Goal: Information Seeking & Learning: Learn about a topic

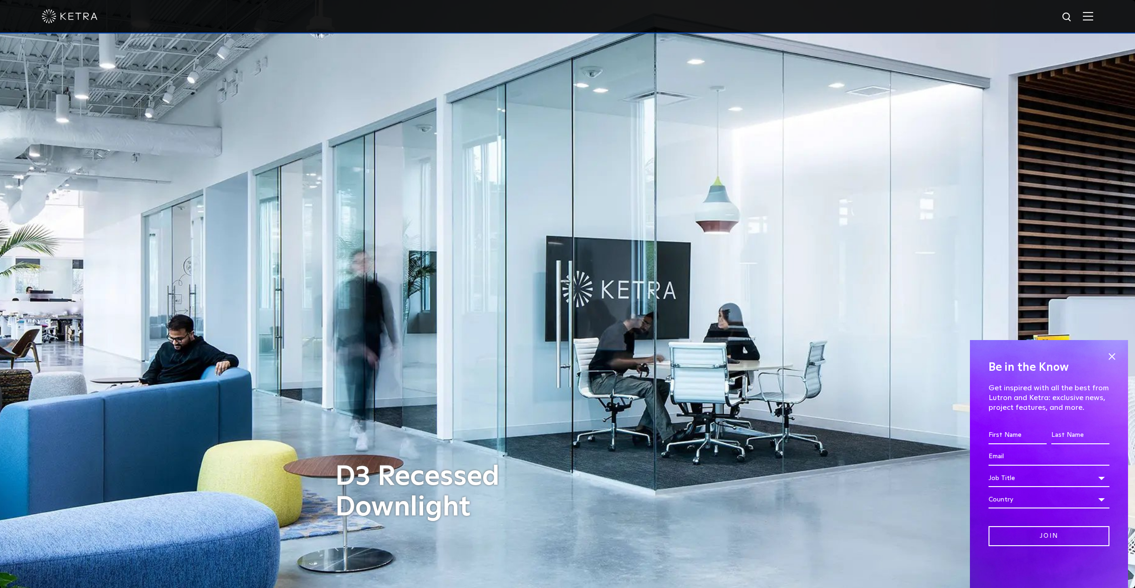
scroll to position [419, 0]
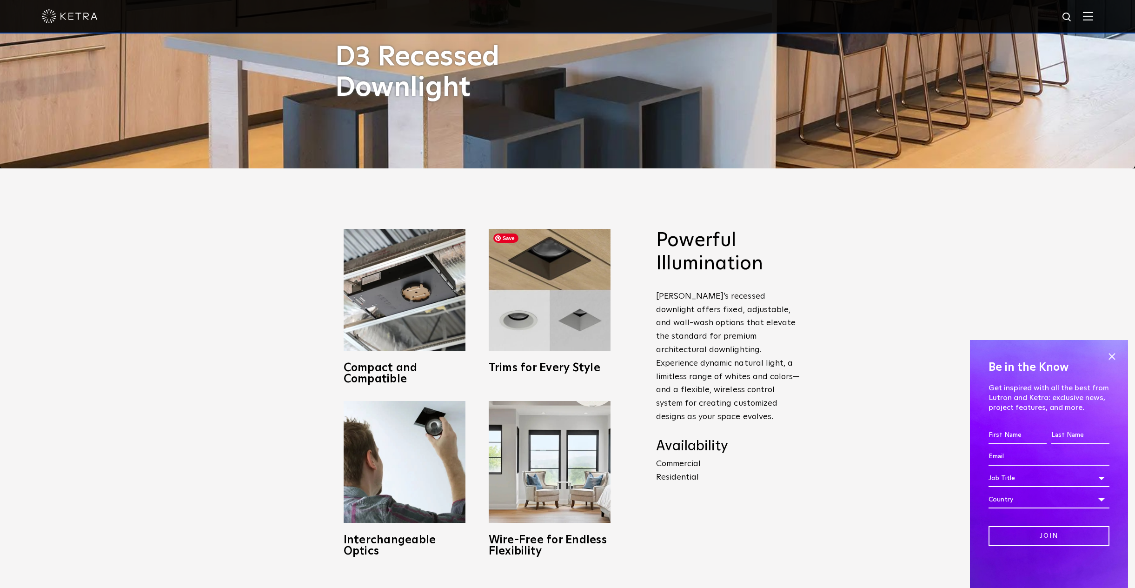
click at [556, 343] on img at bounding box center [550, 290] width 122 height 122
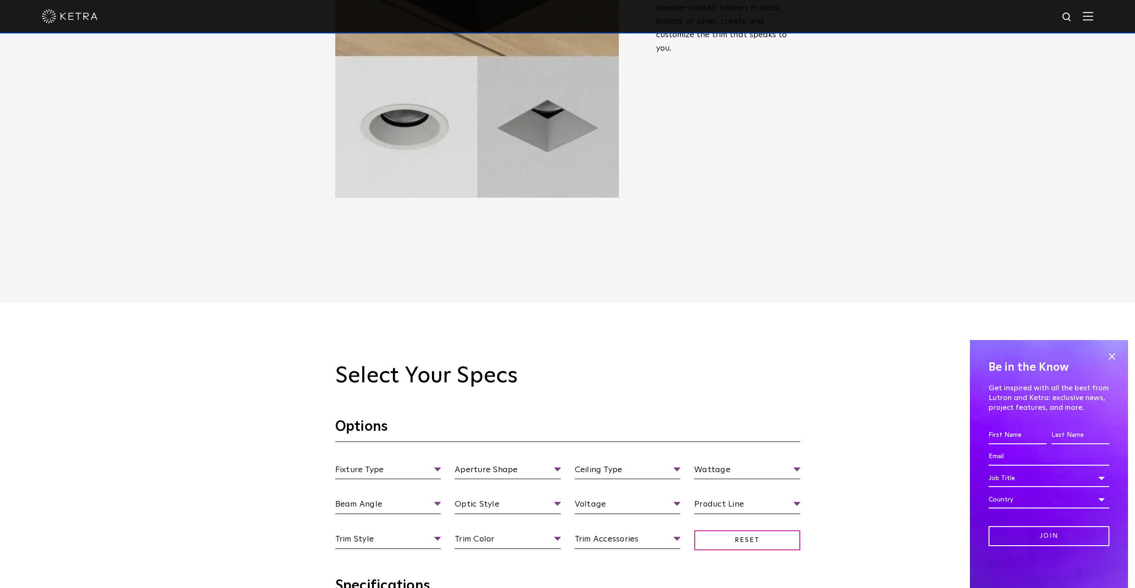
scroll to position [878, 0]
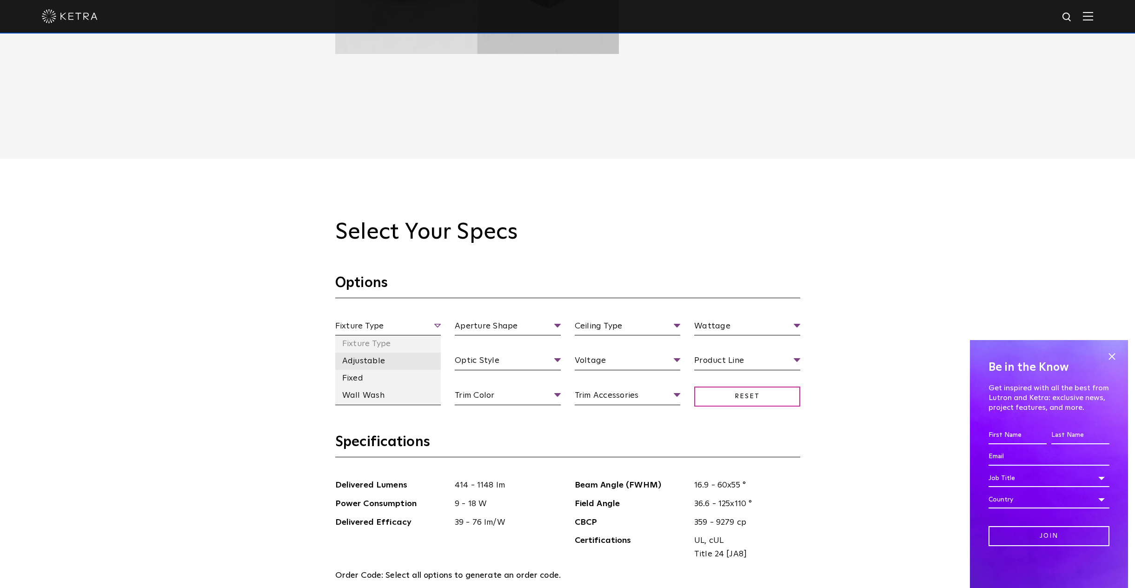
click at [373, 359] on li "Adjustable" at bounding box center [388, 360] width 106 height 17
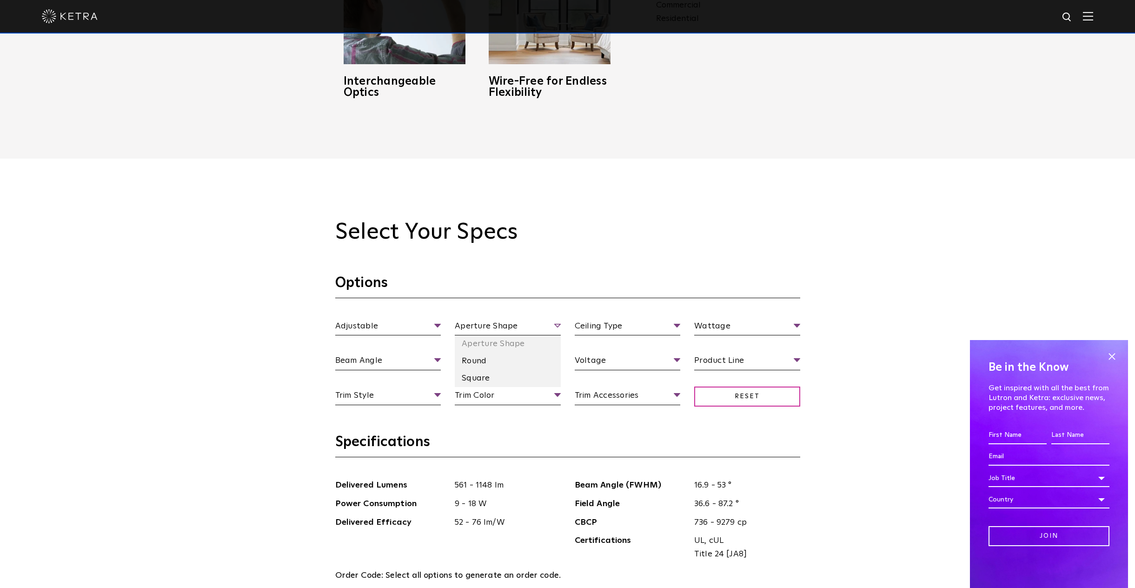
click at [518, 322] on span "Aperture Shape" at bounding box center [508, 327] width 106 height 16
click at [496, 361] on li "Round" at bounding box center [508, 360] width 106 height 17
click at [606, 320] on span "Ceiling Type" at bounding box center [628, 327] width 106 height 16
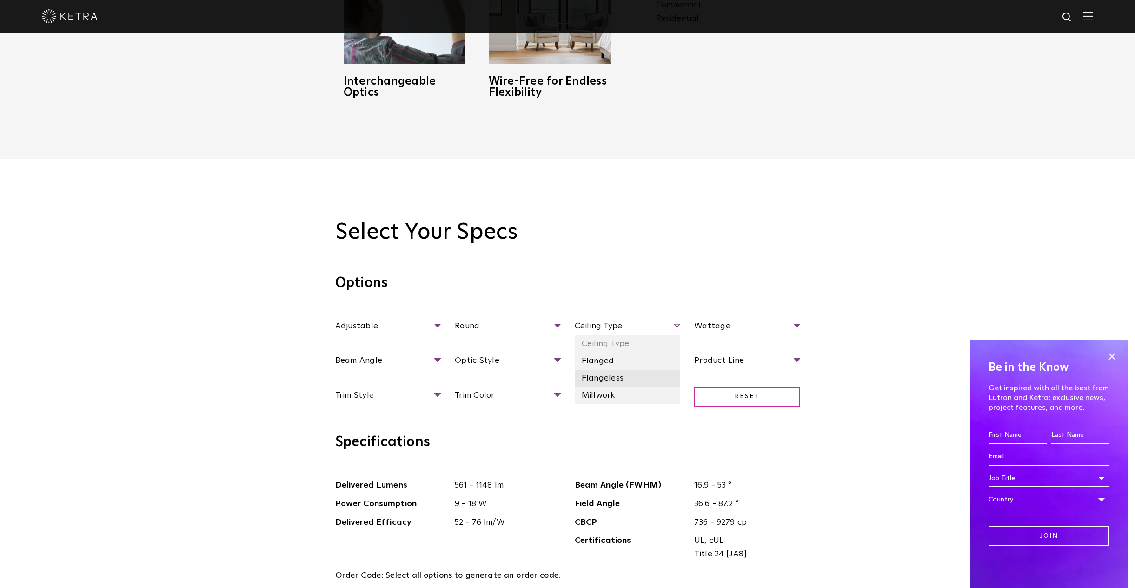
click at [611, 376] on li "Flangeless" at bounding box center [628, 378] width 106 height 17
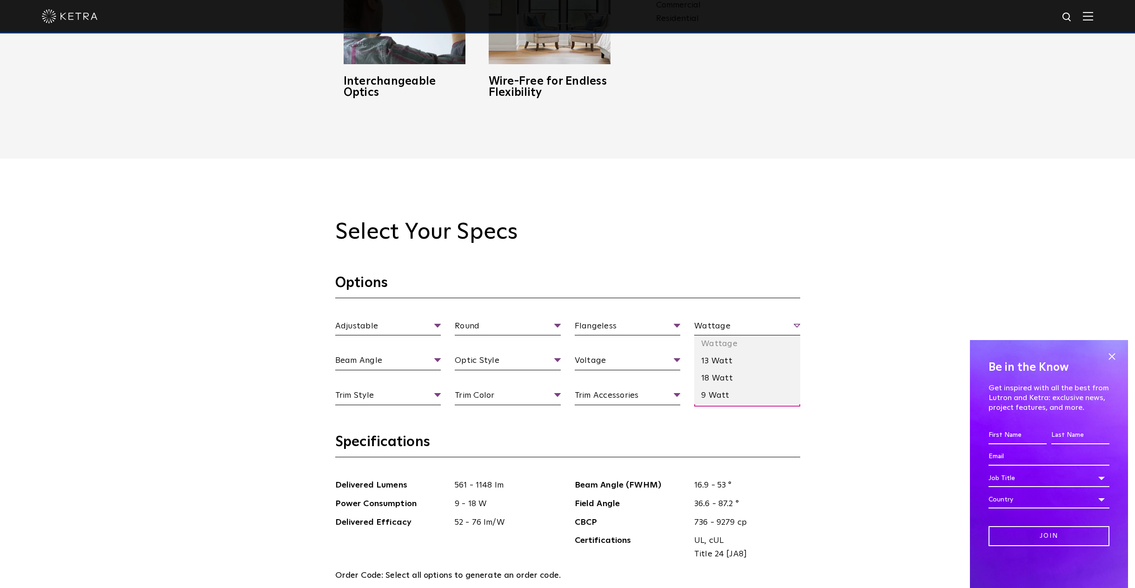
click at [740, 321] on span "Wattage" at bounding box center [747, 327] width 106 height 16
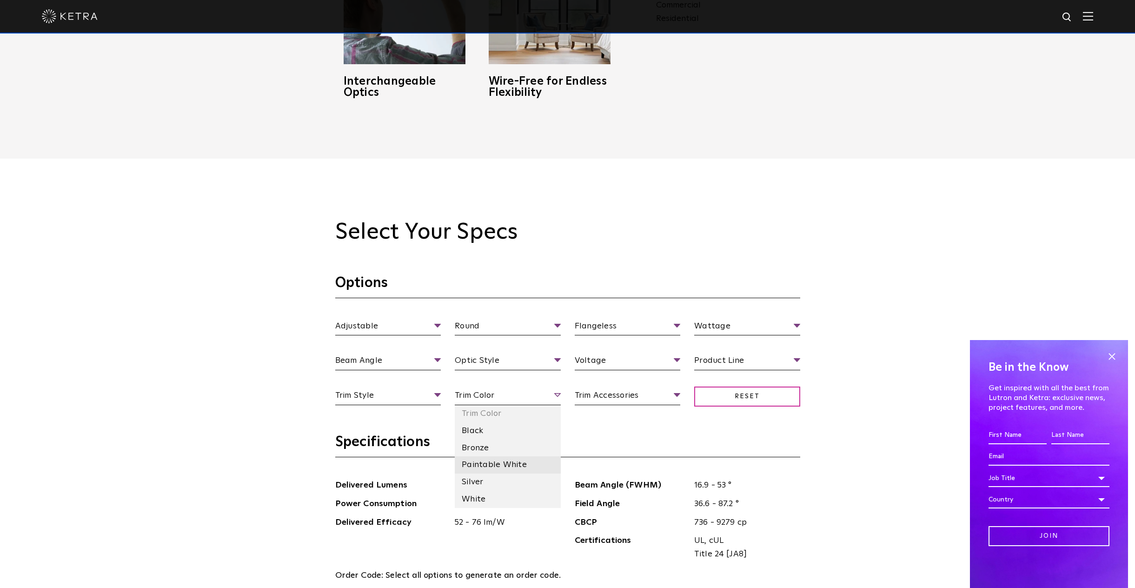
click at [497, 465] on li "Paintable White" at bounding box center [508, 464] width 106 height 17
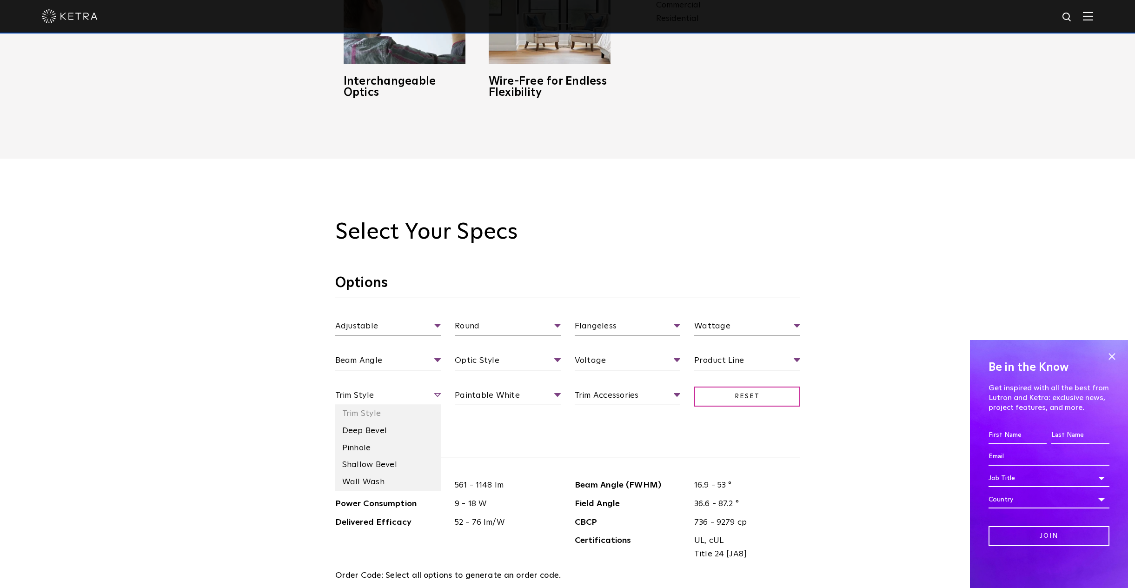
click at [400, 394] on span "Trim Style" at bounding box center [388, 397] width 106 height 16
click at [391, 402] on span "Trim Style" at bounding box center [388, 397] width 106 height 16
click at [385, 430] on li "Deep Bevel" at bounding box center [388, 430] width 106 height 17
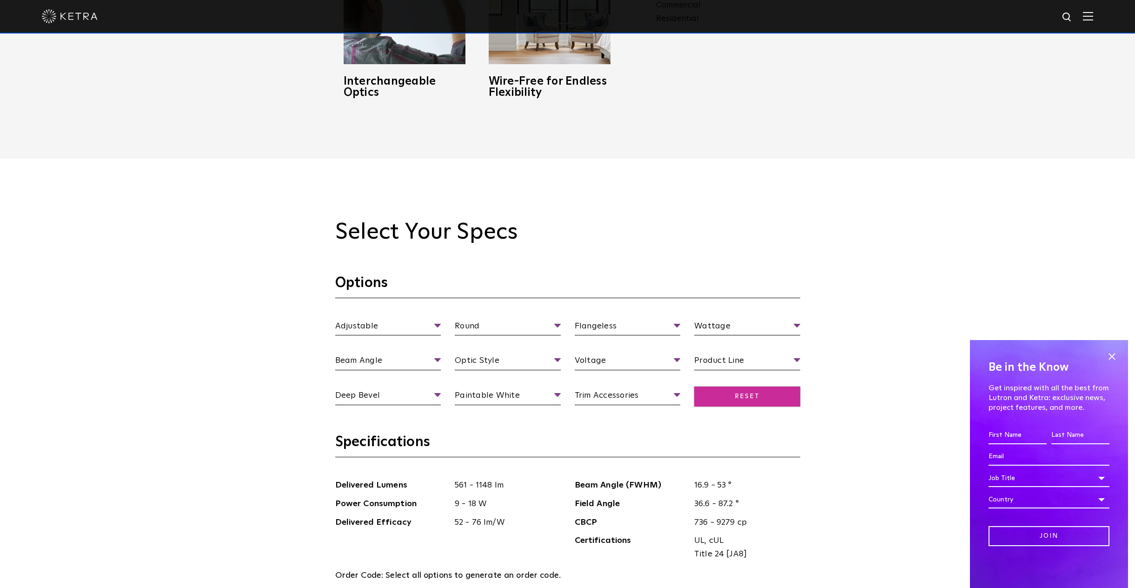
click at [735, 398] on span "Reset" at bounding box center [747, 396] width 106 height 20
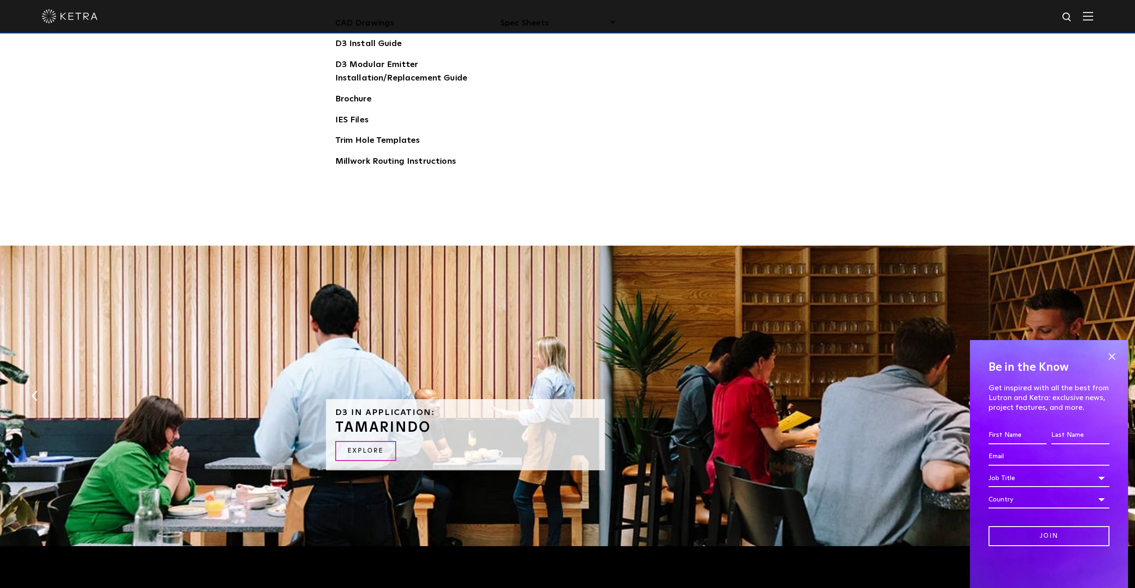
scroll to position [1932, 0]
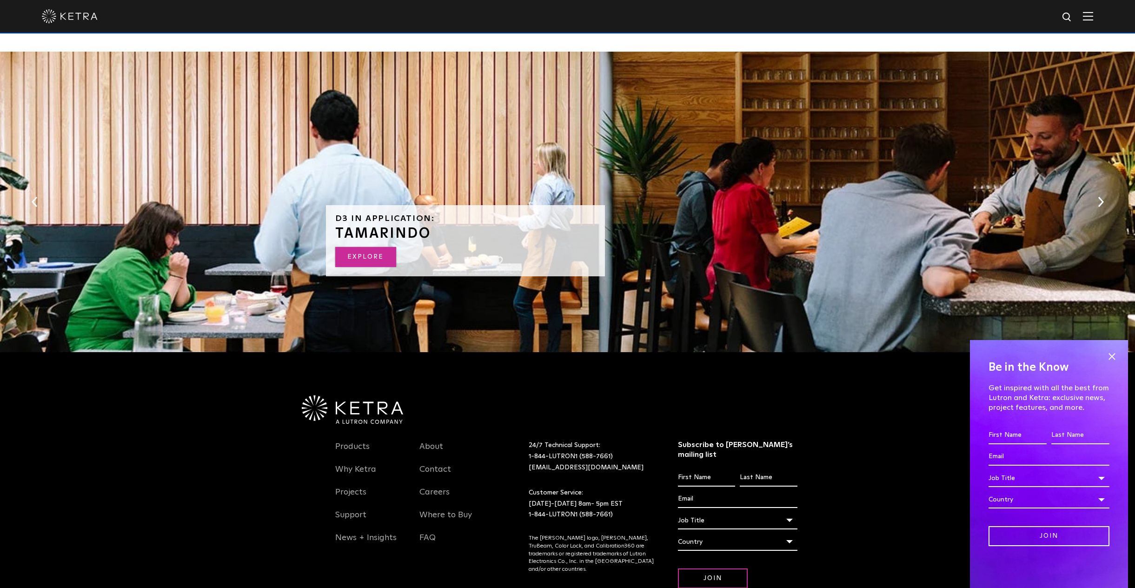
click at [354, 261] on link "Explore" at bounding box center [365, 257] width 61 height 20
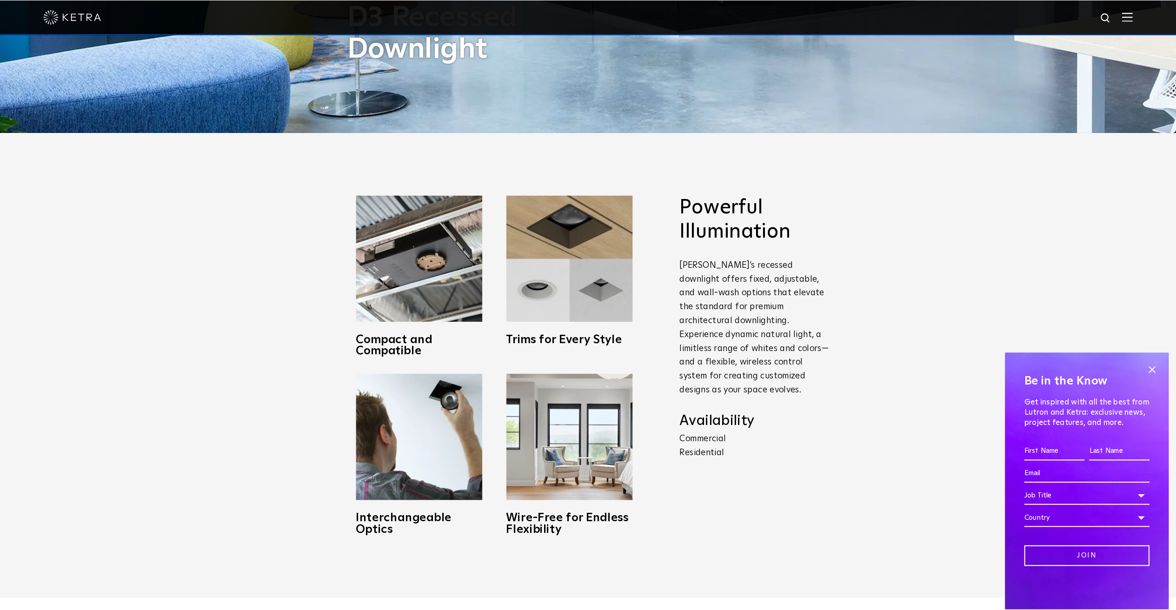
scroll to position [0, 0]
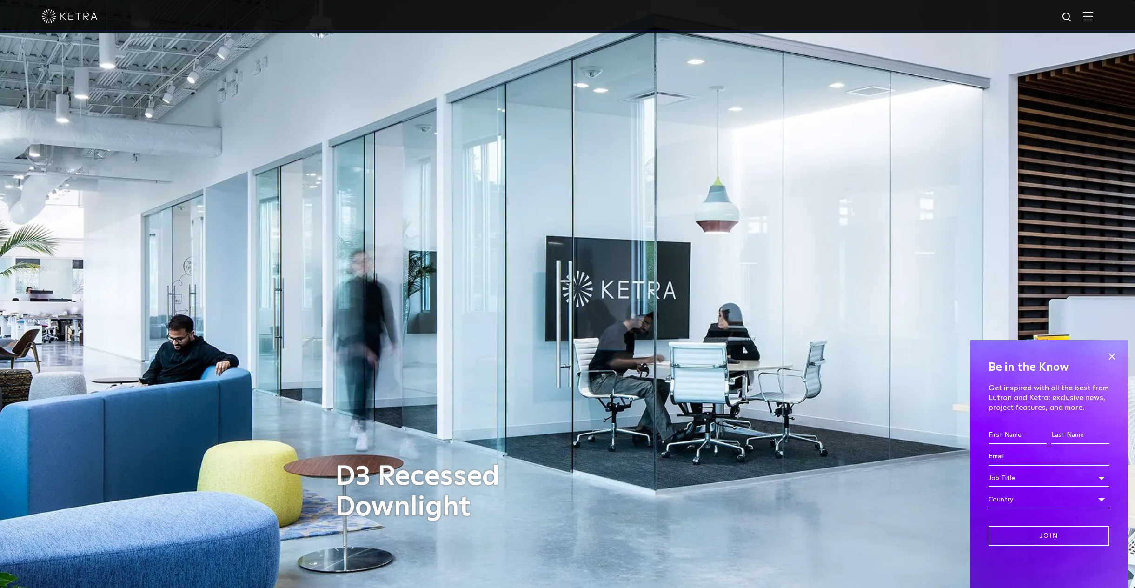
click at [384, 478] on h1 "D3 Recessed Downlight" at bounding box center [453, 491] width 237 height 61
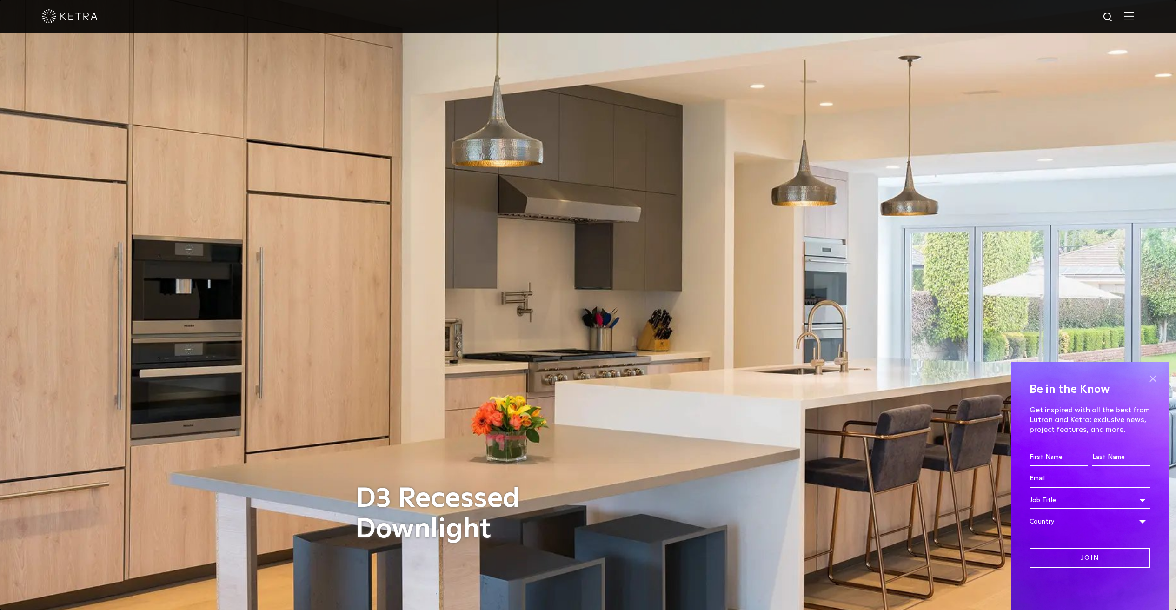
click at [1135, 376] on span at bounding box center [1153, 379] width 14 height 14
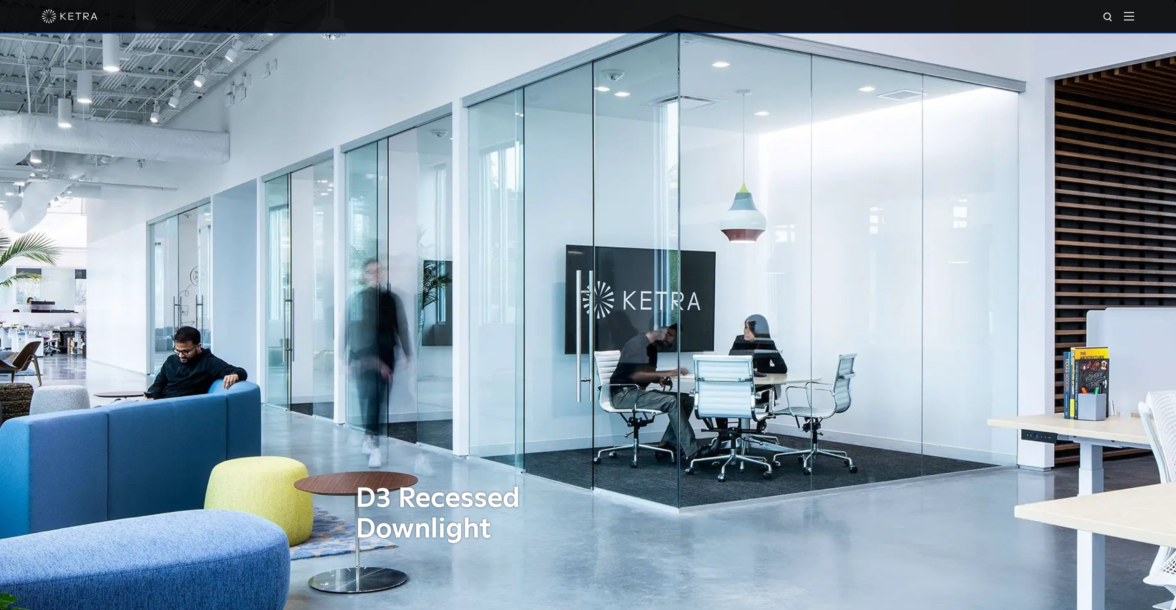
click at [663, 468] on div "D3 Recessed Downlight" at bounding box center [588, 305] width 465 height 610
click at [516, 485] on h1 "D3 Recessed Downlight" at bounding box center [474, 514] width 237 height 61
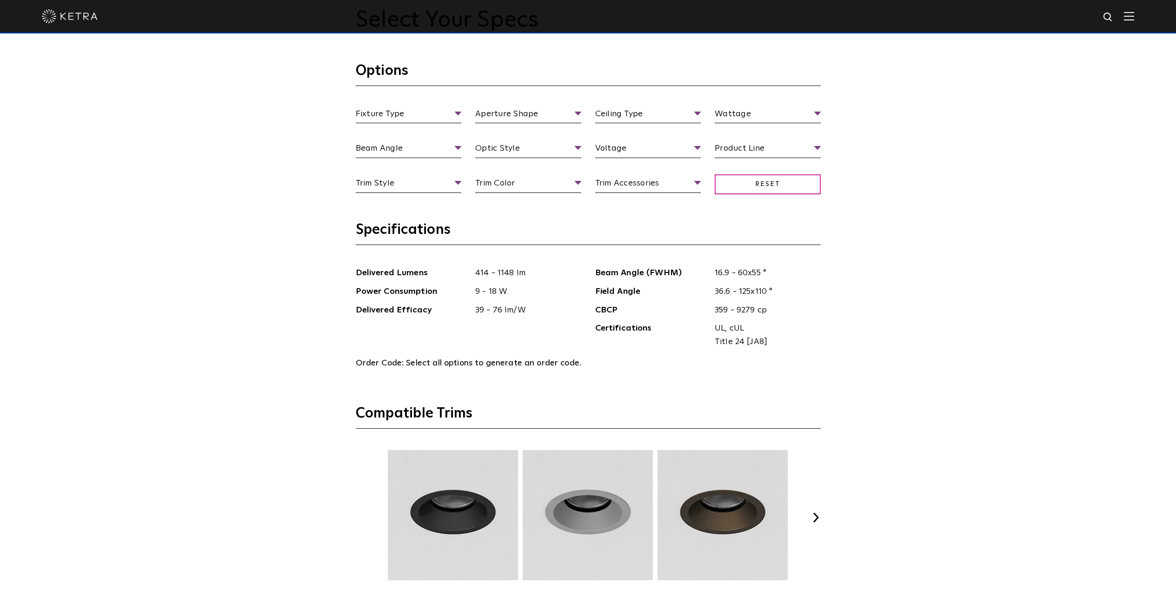
scroll to position [1171, 0]
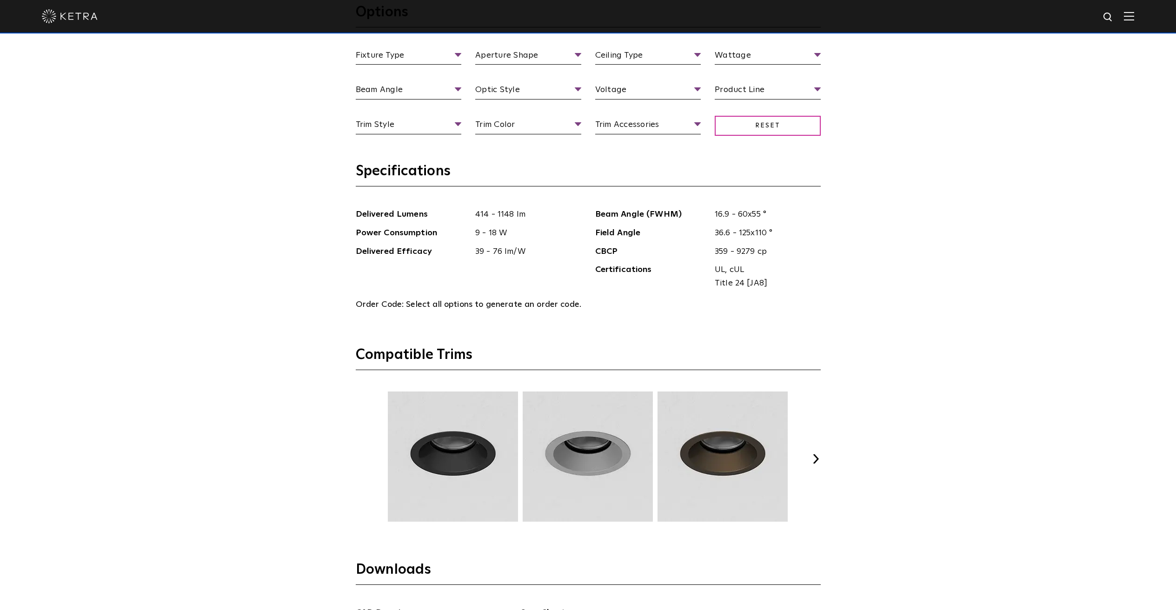
click at [810, 464] on div "Previous Next" at bounding box center [588, 459] width 465 height 135
click at [816, 460] on button "Next" at bounding box center [815, 458] width 9 height 9
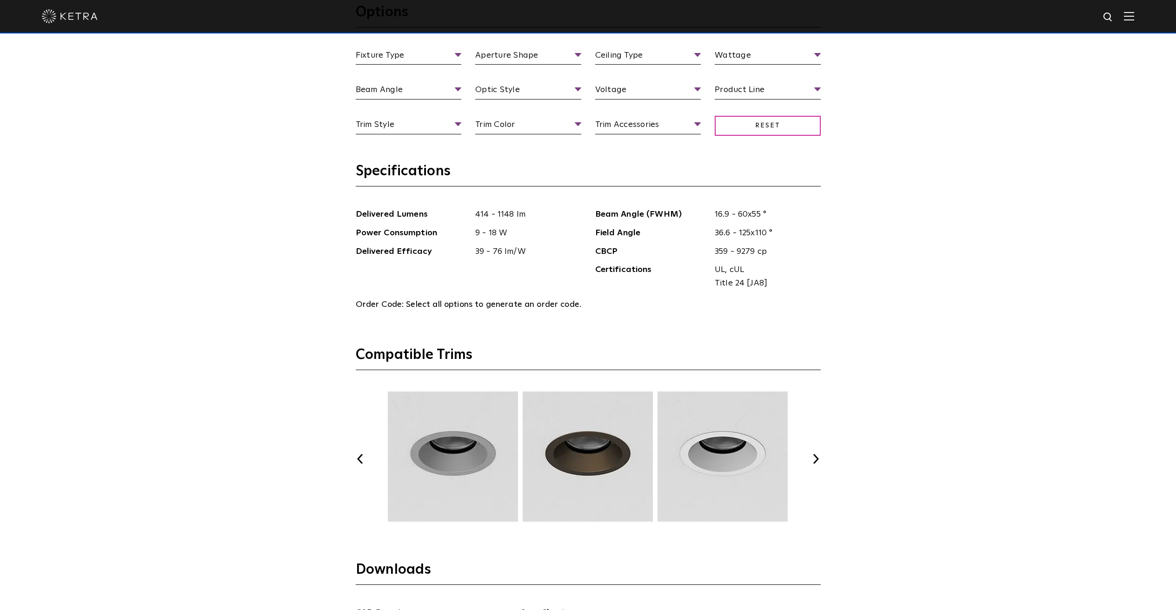
click at [816, 460] on button "Next" at bounding box center [815, 458] width 9 height 9
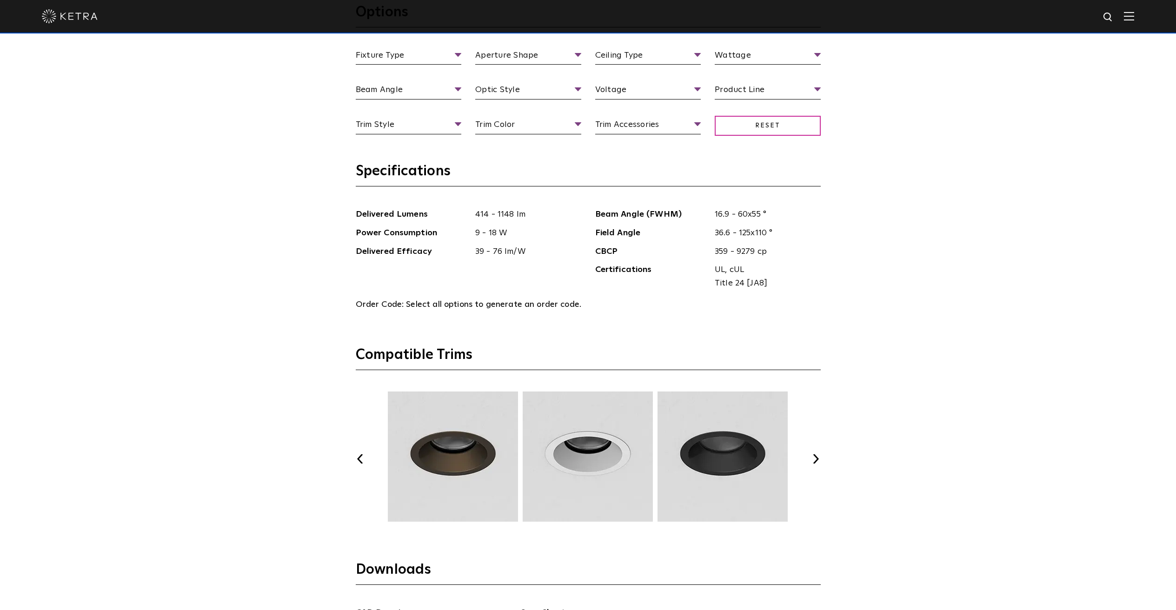
click at [816, 460] on button "Next" at bounding box center [815, 458] width 9 height 9
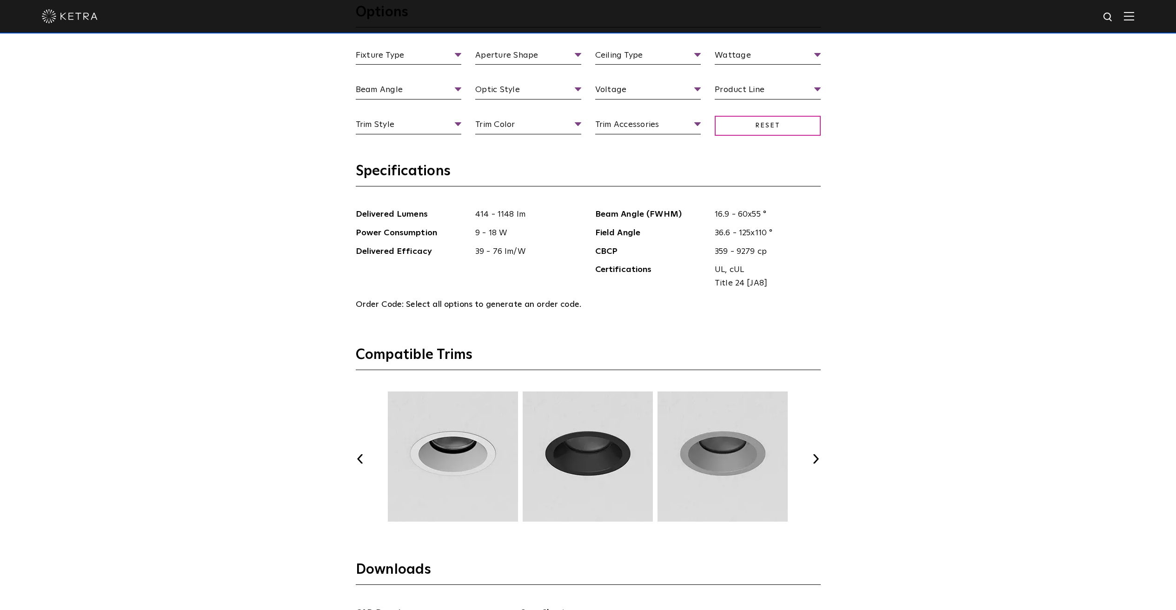
click at [816, 460] on button "Next" at bounding box center [815, 458] width 9 height 9
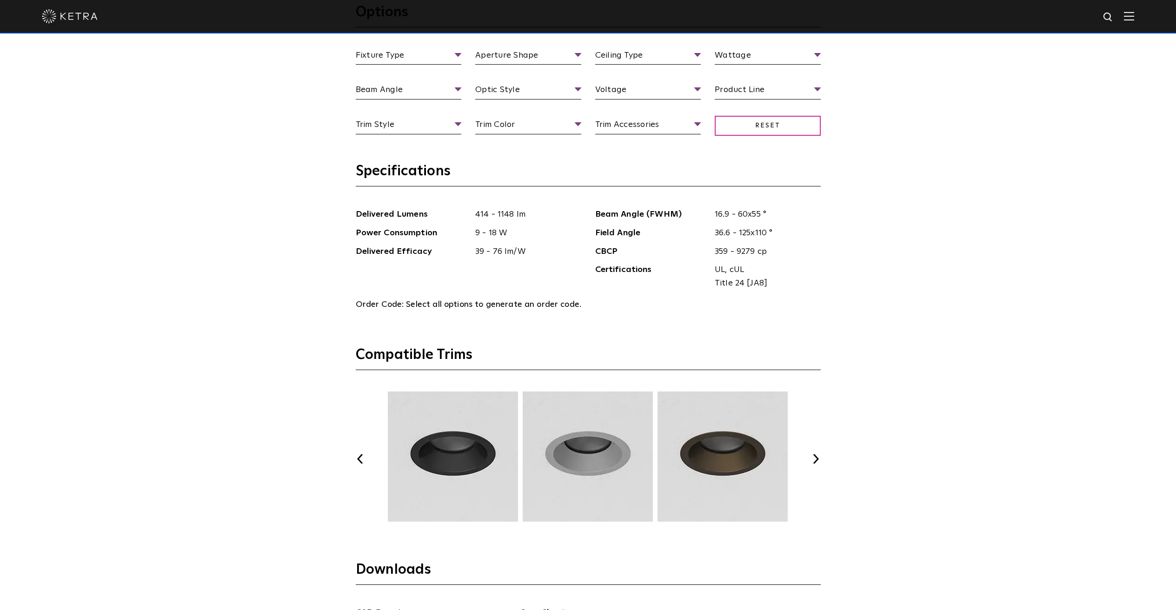
click at [816, 460] on button "Next" at bounding box center [815, 458] width 9 height 9
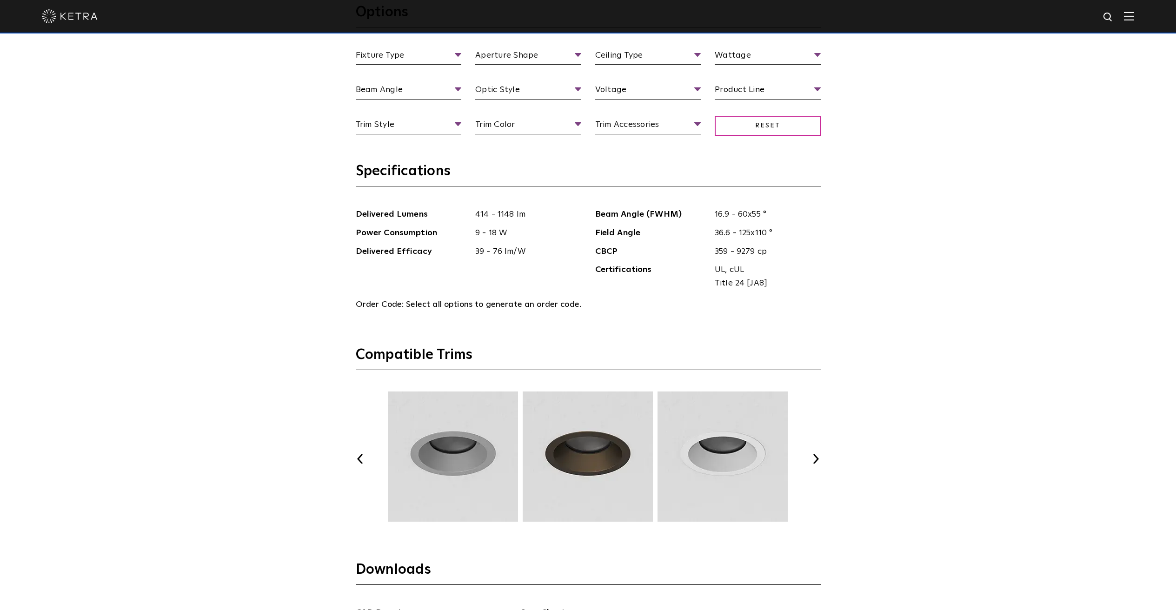
click at [816, 460] on button "Next" at bounding box center [815, 458] width 9 height 9
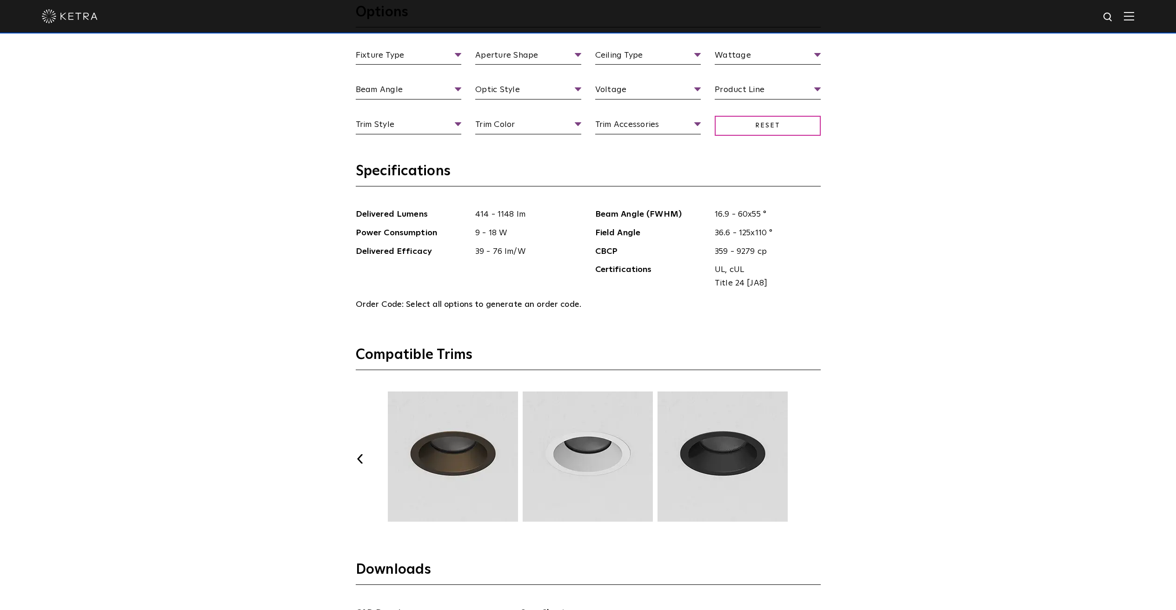
click at [816, 460] on button "Next" at bounding box center [815, 458] width 9 height 9
click at [359, 460] on button "Previous" at bounding box center [360, 458] width 9 height 9
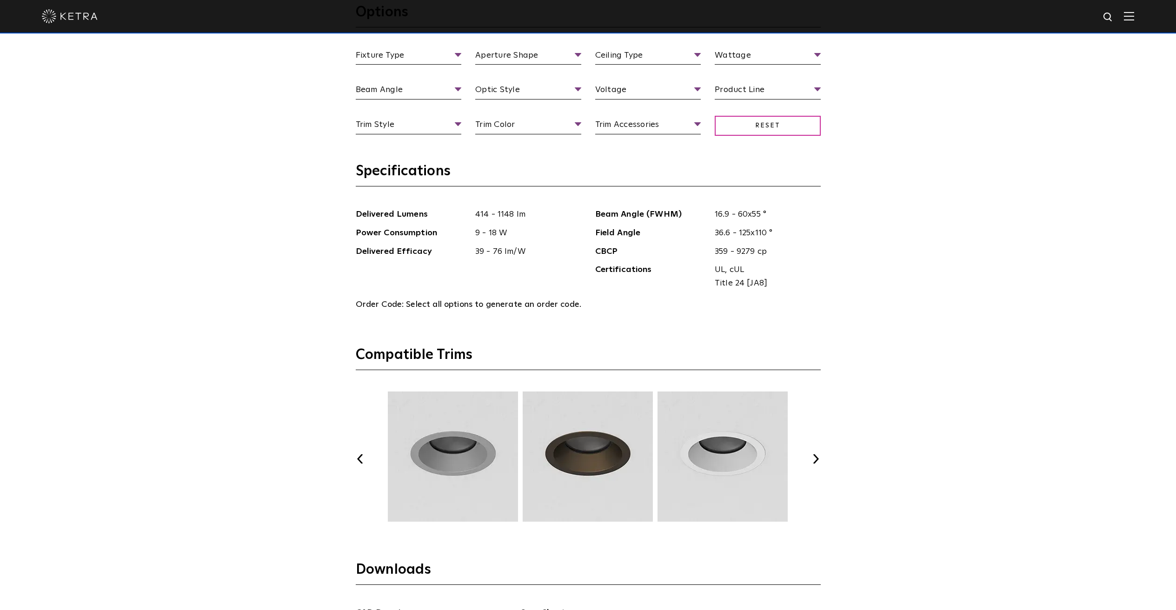
click at [359, 460] on button "Previous" at bounding box center [360, 458] width 9 height 9
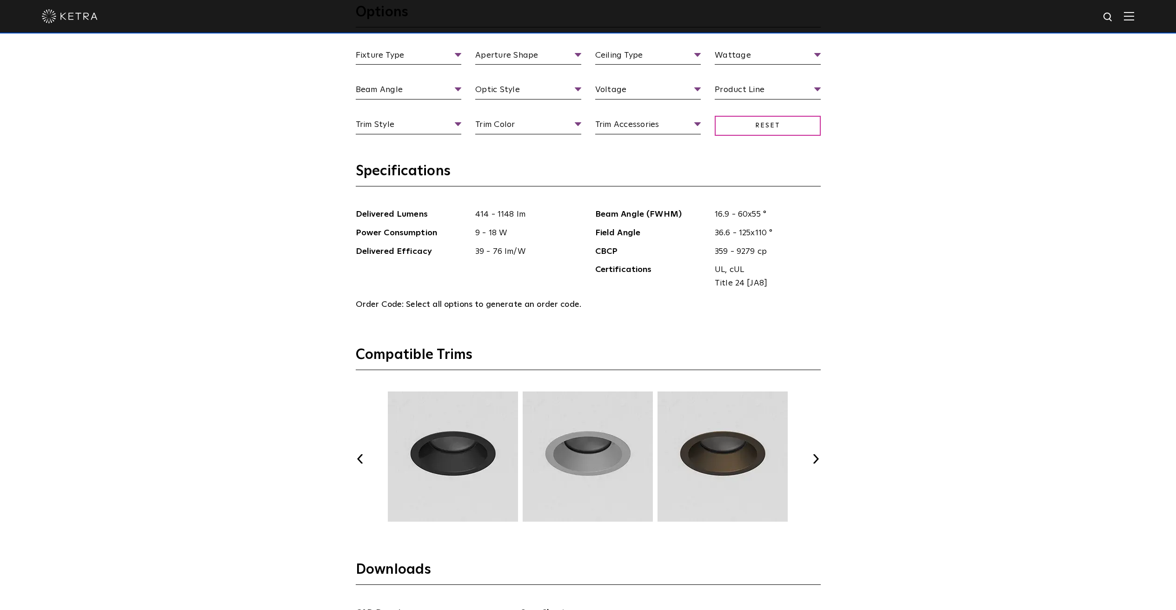
click at [359, 460] on button "Previous" at bounding box center [360, 458] width 9 height 9
click at [428, 459] on img at bounding box center [452, 457] width 133 height 130
click at [460, 473] on img at bounding box center [452, 457] width 133 height 130
click at [818, 459] on button "Next" at bounding box center [815, 458] width 9 height 9
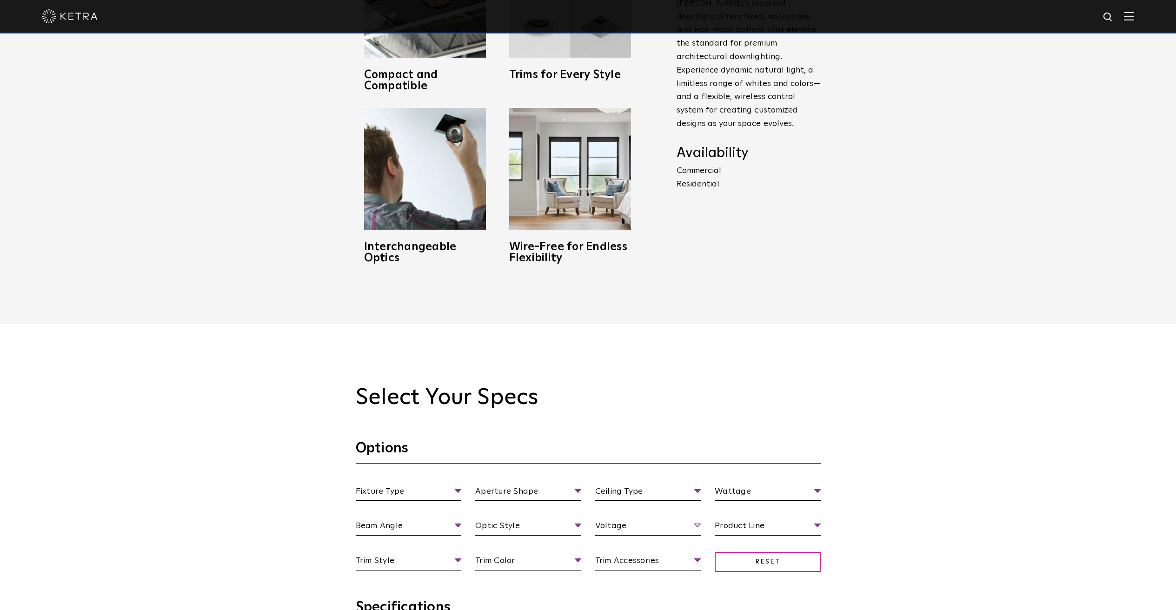
scroll to position [885, 0]
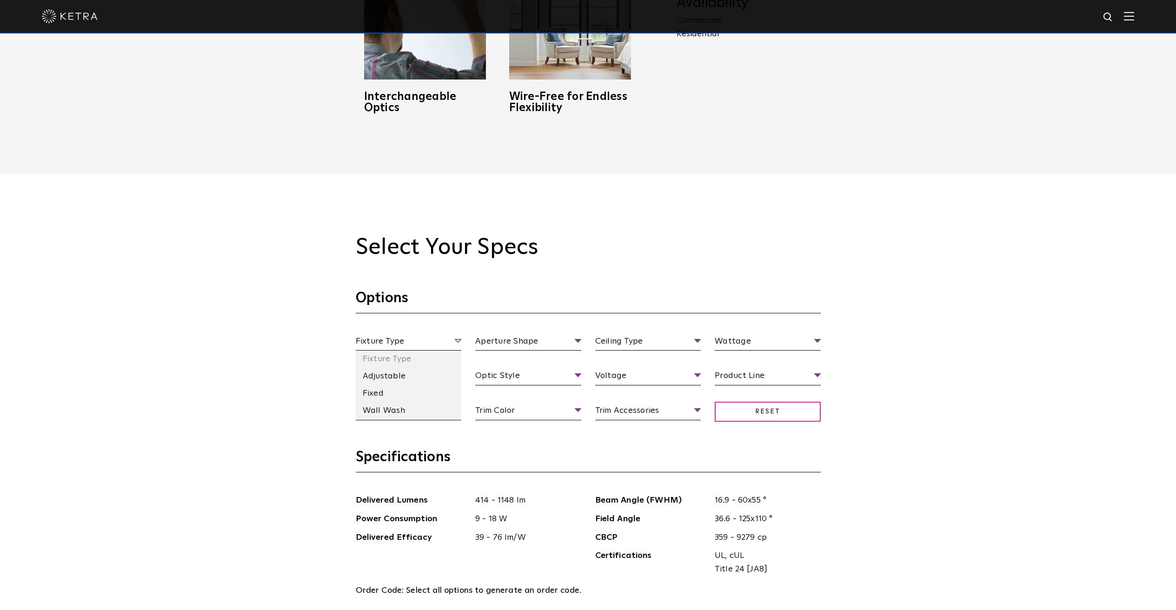
click at [439, 337] on span "Fixture Type" at bounding box center [409, 343] width 106 height 16
click at [415, 375] on li "Adjustable" at bounding box center [409, 376] width 106 height 17
click at [494, 338] on span "Aperture Shape" at bounding box center [528, 343] width 106 height 16
click at [506, 371] on li "Round" at bounding box center [528, 376] width 106 height 17
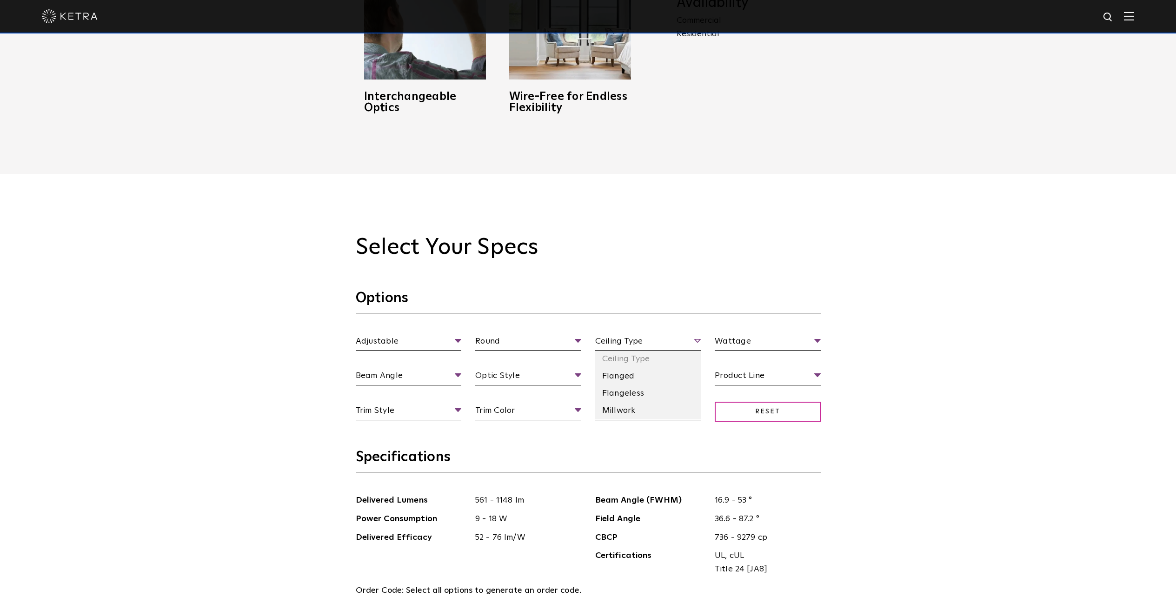
click at [609, 345] on span "Ceiling Type" at bounding box center [648, 343] width 106 height 16
click at [626, 407] on li "Millwork" at bounding box center [648, 410] width 106 height 17
click at [734, 428] on li "Residential" at bounding box center [768, 428] width 106 height 17
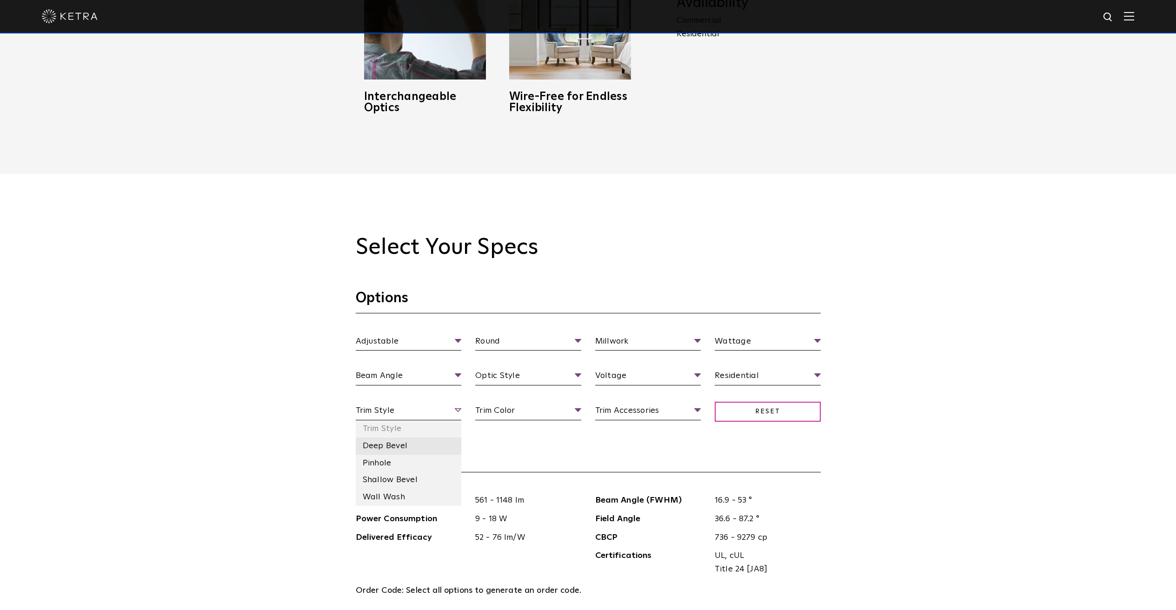
click at [396, 446] on li "Deep Bevel" at bounding box center [409, 446] width 106 height 17
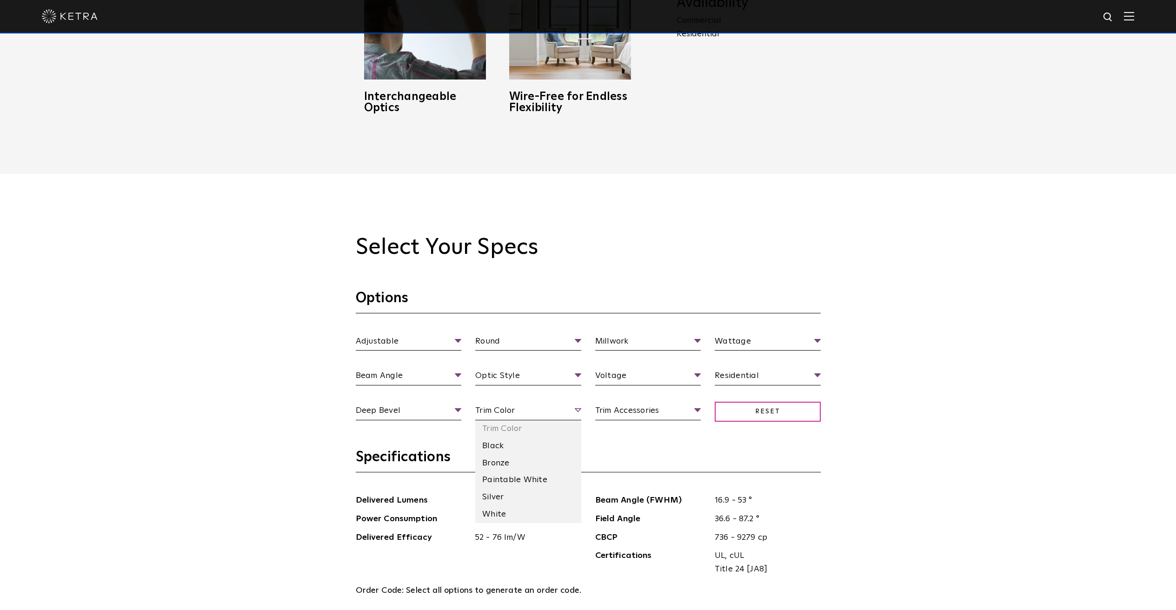
click at [500, 413] on span "Trim Color" at bounding box center [528, 412] width 106 height 16
click at [498, 446] on li "Black" at bounding box center [528, 446] width 106 height 17
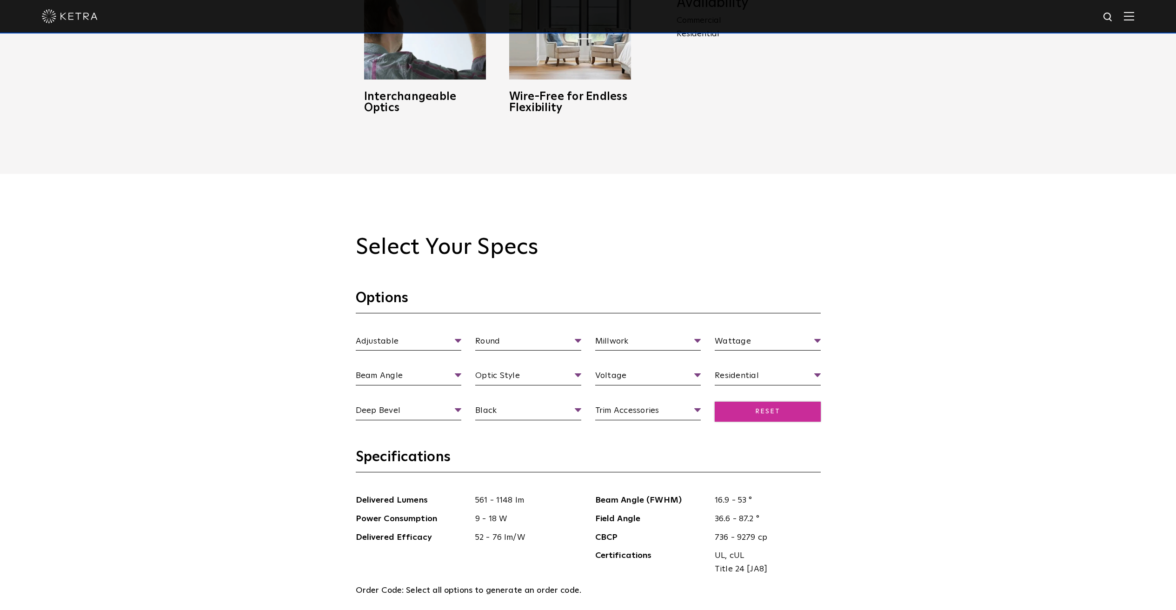
click at [795, 416] on span "Reset" at bounding box center [768, 412] width 106 height 20
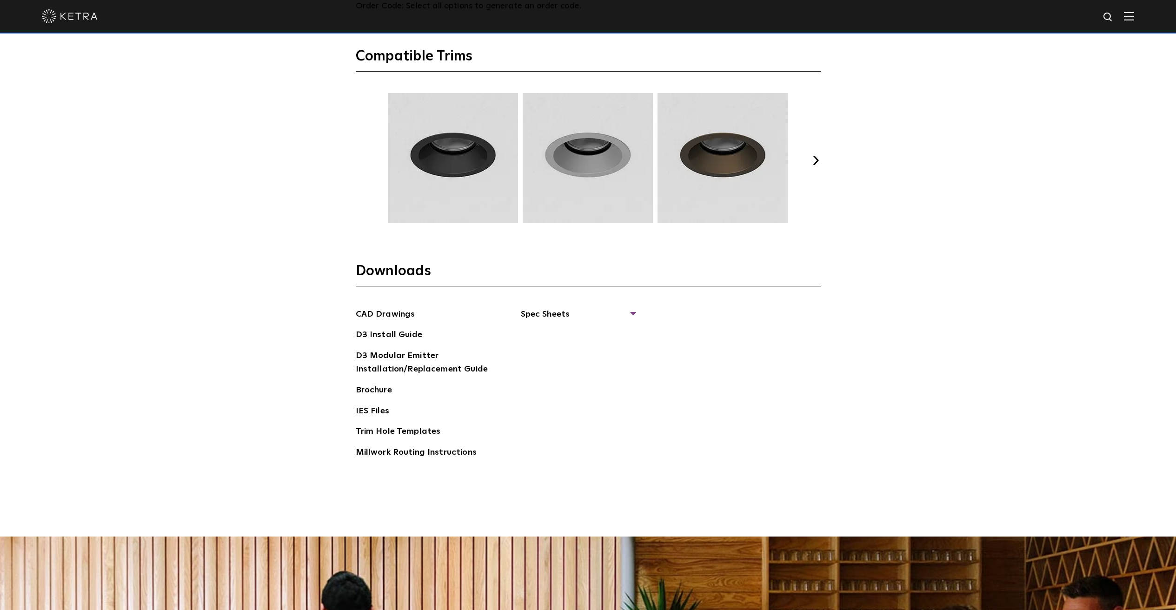
scroll to position [1685, 0]
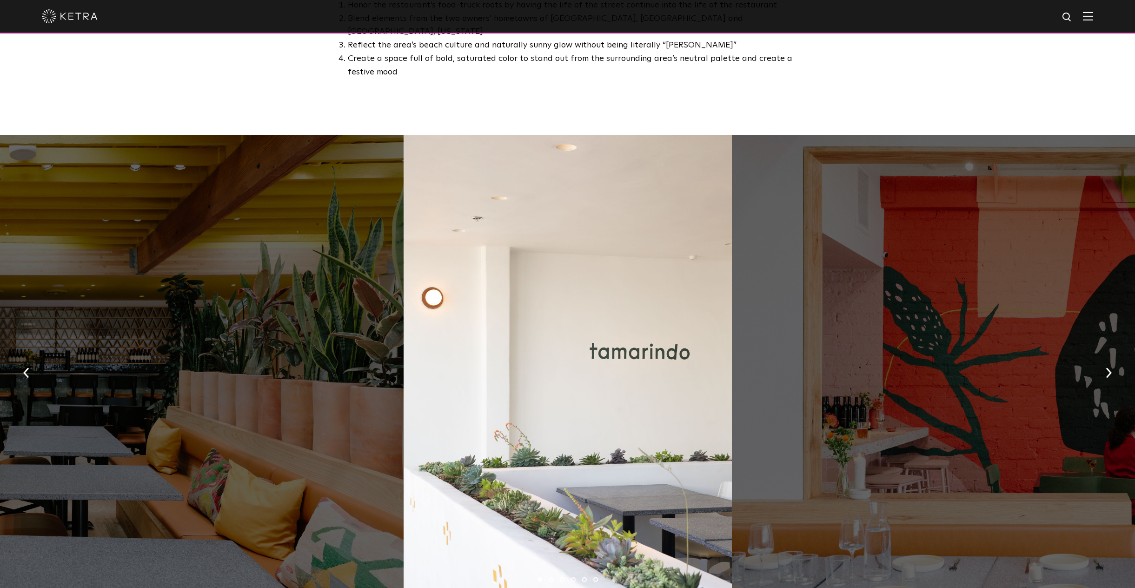
scroll to position [663, 0]
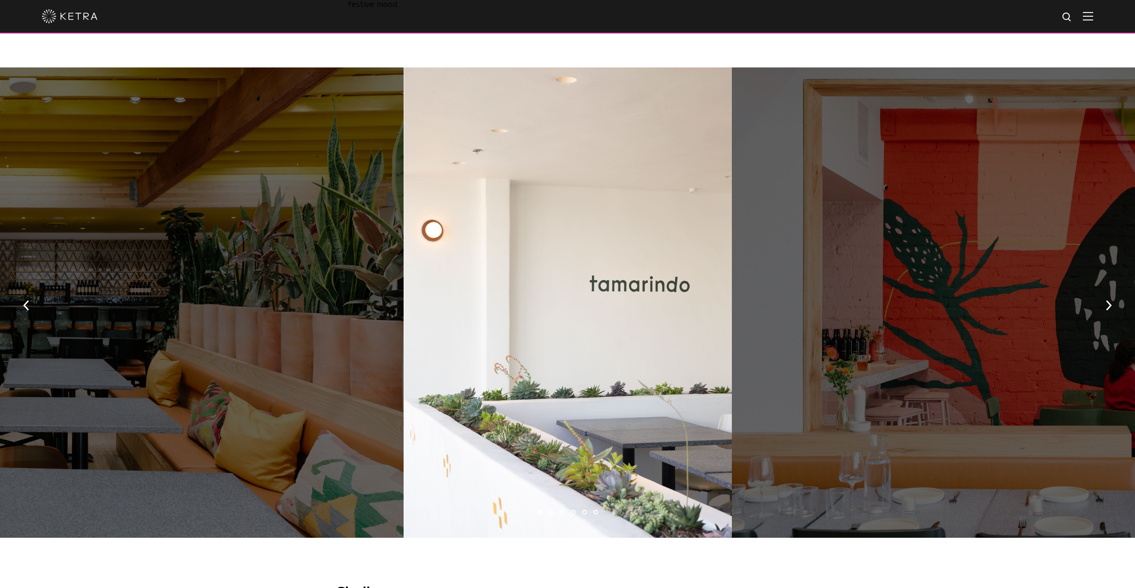
click at [876, 330] on div at bounding box center [1060, 302] width 656 height 470
click at [846, 363] on div at bounding box center [1060, 302] width 656 height 470
click at [551, 510] on li "2" at bounding box center [551, 512] width 5 height 5
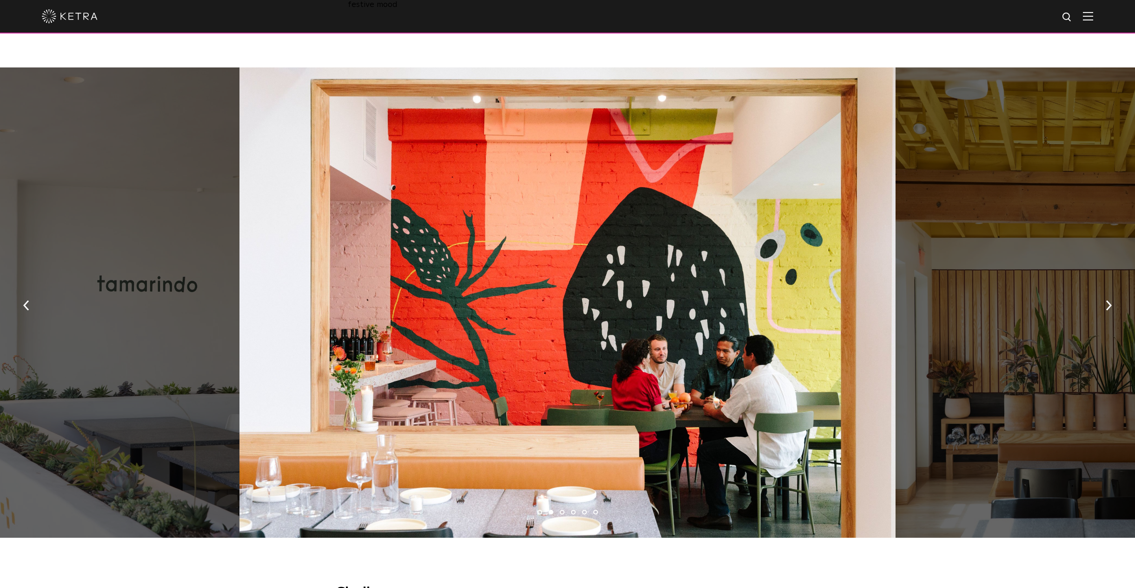
click at [563, 510] on li "3" at bounding box center [562, 512] width 5 height 5
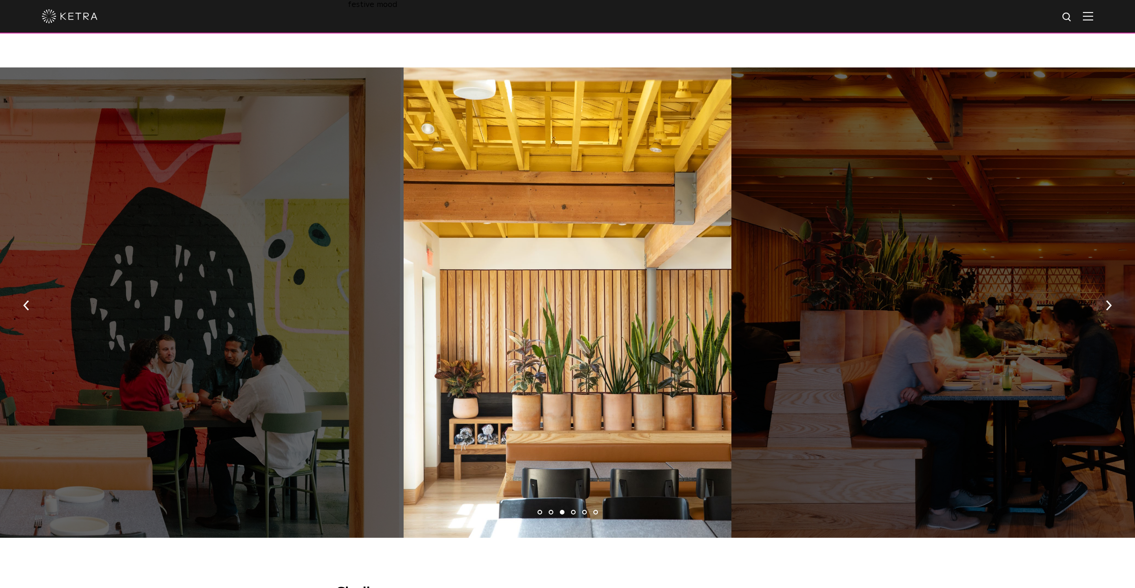
click at [572, 510] on li "4" at bounding box center [573, 512] width 5 height 5
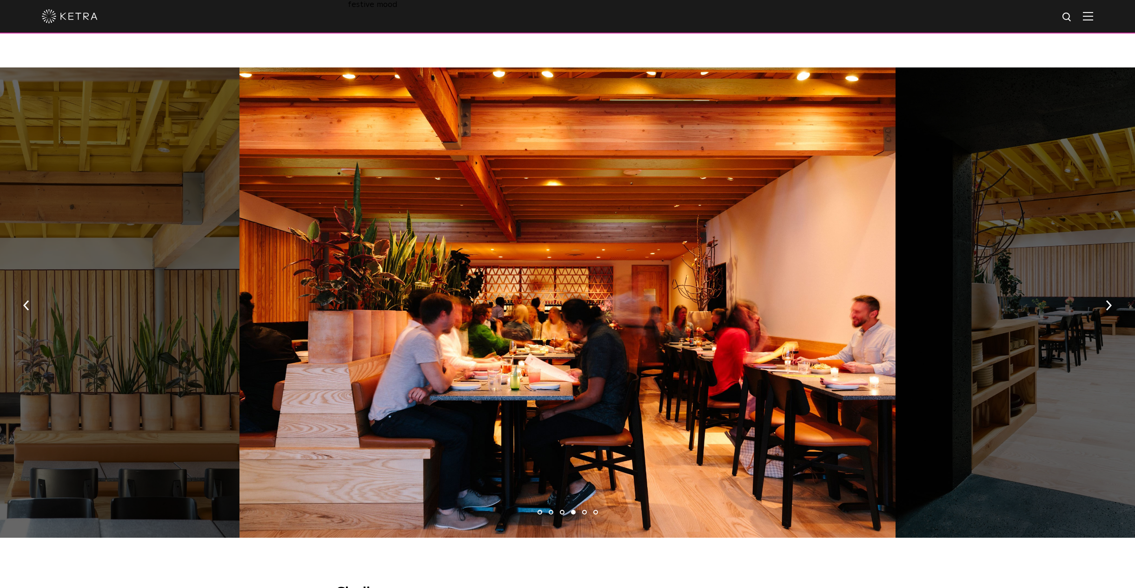
click at [582, 510] on li "5" at bounding box center [584, 512] width 5 height 5
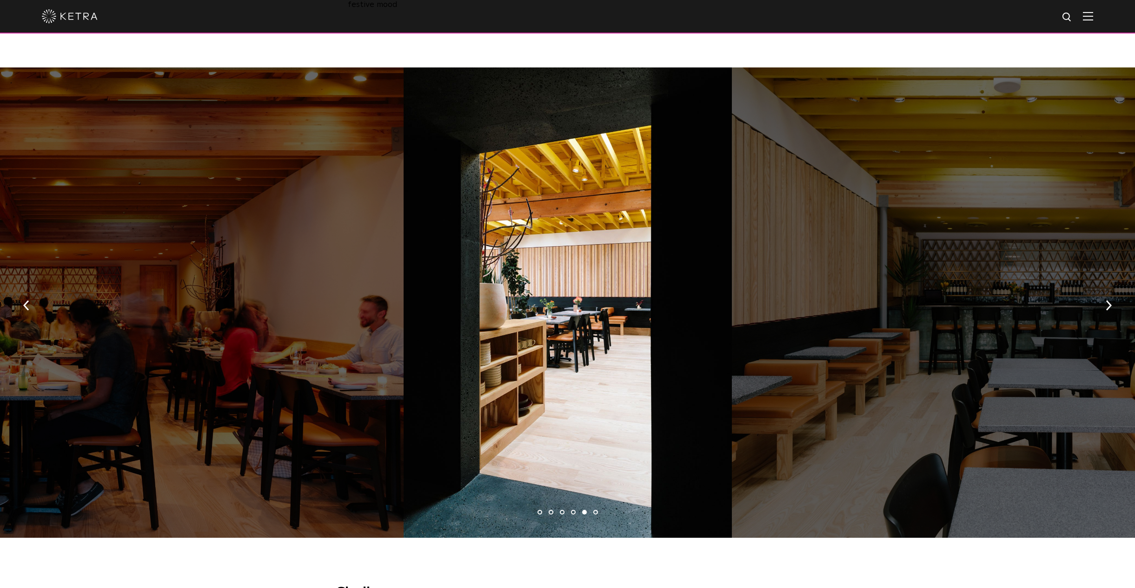
click at [593, 510] on li "6" at bounding box center [595, 512] width 5 height 5
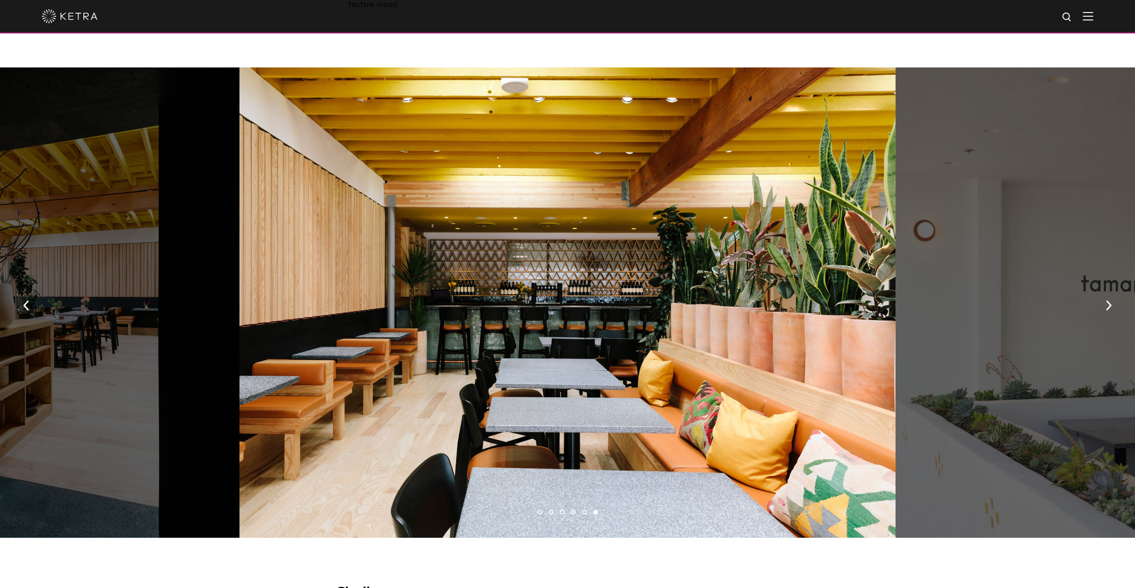
click at [593, 510] on li "6" at bounding box center [595, 512] width 5 height 5
click at [538, 510] on li "1" at bounding box center [540, 512] width 5 height 5
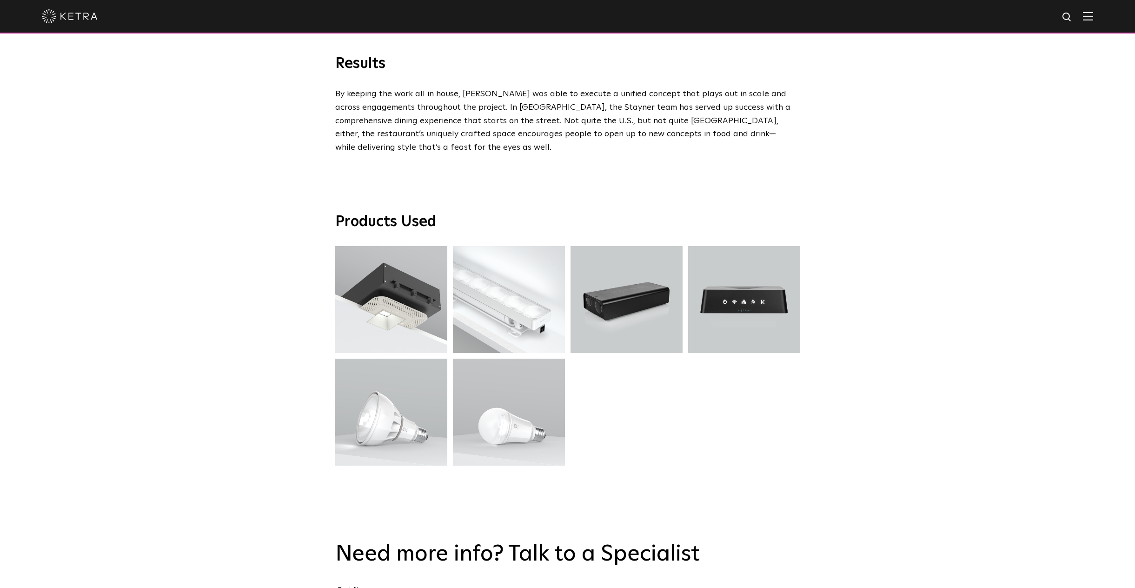
scroll to position [2798, 0]
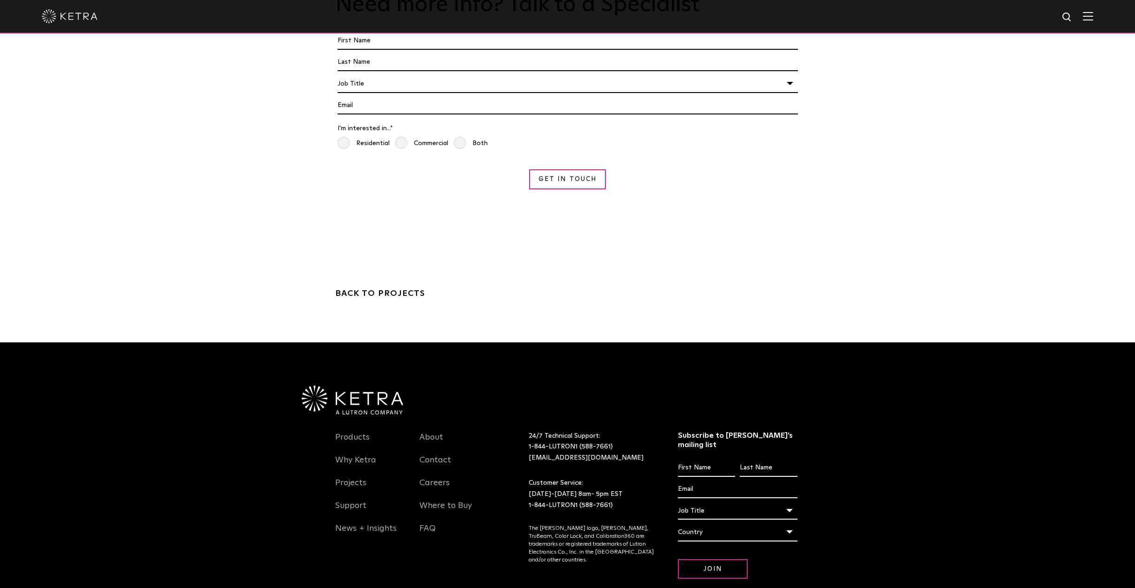
click at [421, 587] on img "Navigation Menu" at bounding box center [419, 595] width 14 height 14
